Goal: Task Accomplishment & Management: Use online tool/utility

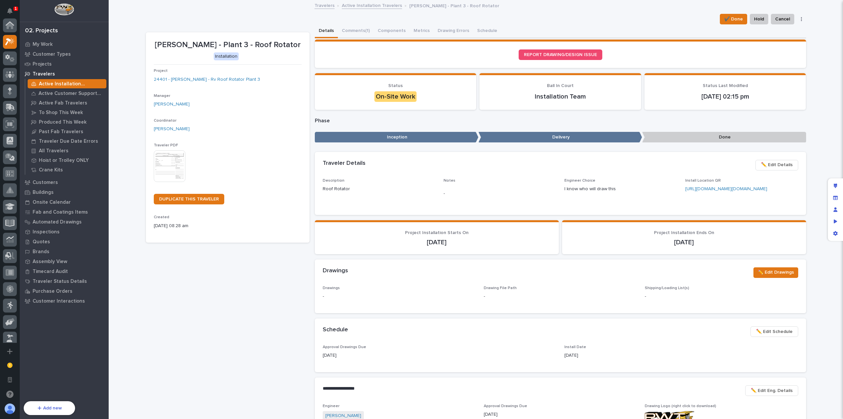
scroll to position [16, 0]
click at [373, 21] on div "✔️ Done Hold Cancel Not Done Change Traveler Type Regenerate PDF Generate VIP E…" at bounding box center [476, 19] width 660 height 11
click at [7, 287] on icon at bounding box center [10, 284] width 9 height 8
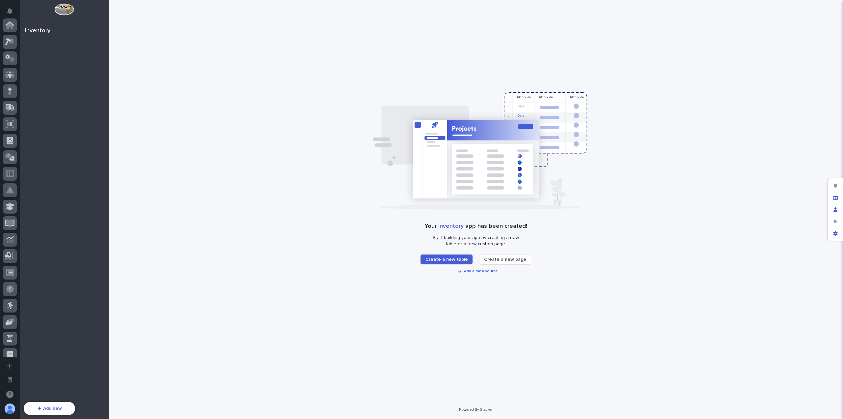
scroll to position [238, 0]
click at [482, 271] on span "Add a data source" at bounding box center [481, 271] width 34 height 4
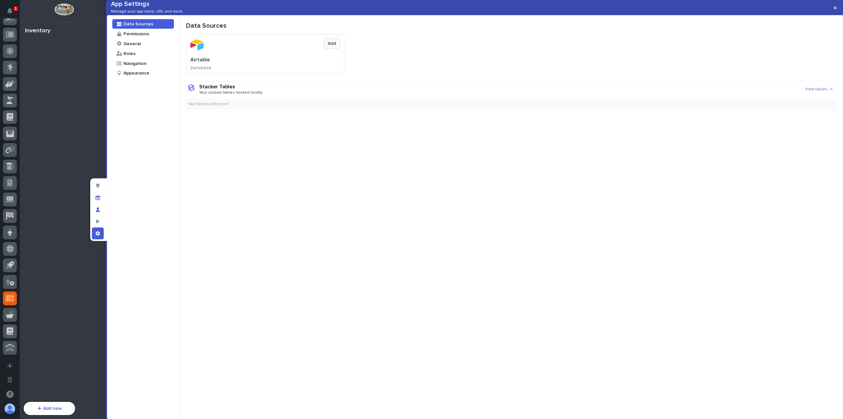
click at [331, 46] on span "Add" at bounding box center [332, 43] width 8 height 5
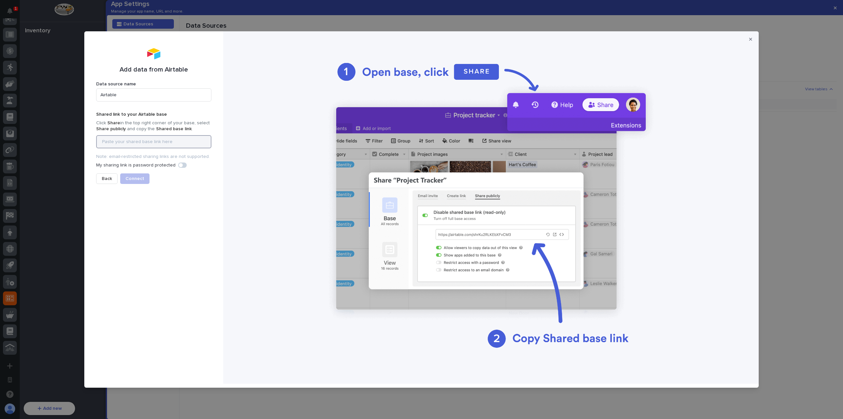
click at [147, 144] on input at bounding box center [153, 141] width 115 height 13
paste input "[URL][DOMAIN_NAME]"
type input "[URL][DOMAIN_NAME]"
click at [127, 178] on span "Connect" at bounding box center [134, 178] width 19 height 5
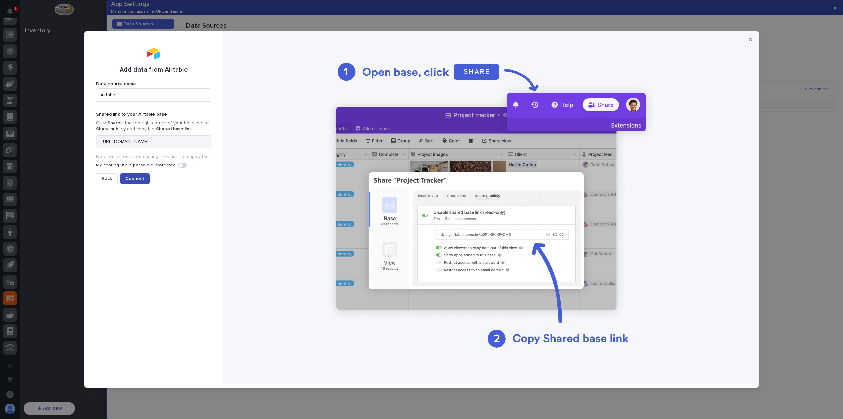
scroll to position [0, 0]
